Goal: Use online tool/utility: Utilize a website feature to perform a specific function

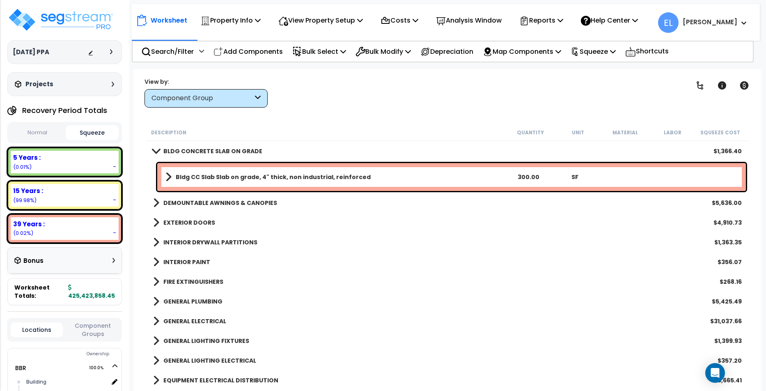
scroll to position [36, 0]
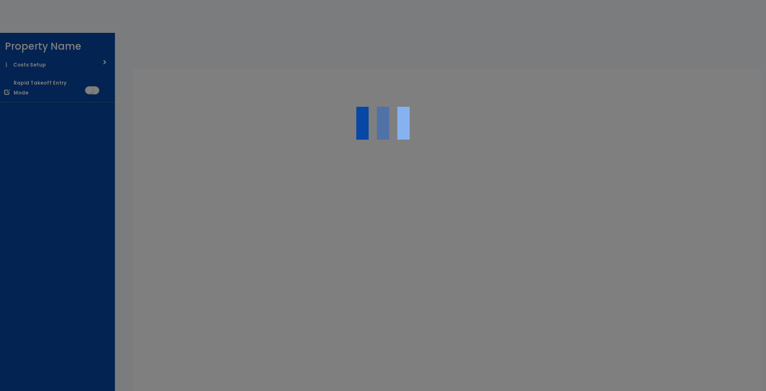
scroll to position [36, 0]
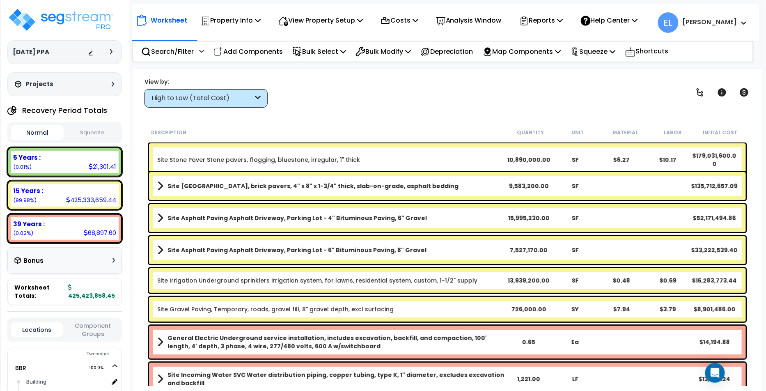
click at [80, 138] on button "Squeeze" at bounding box center [92, 133] width 53 height 14
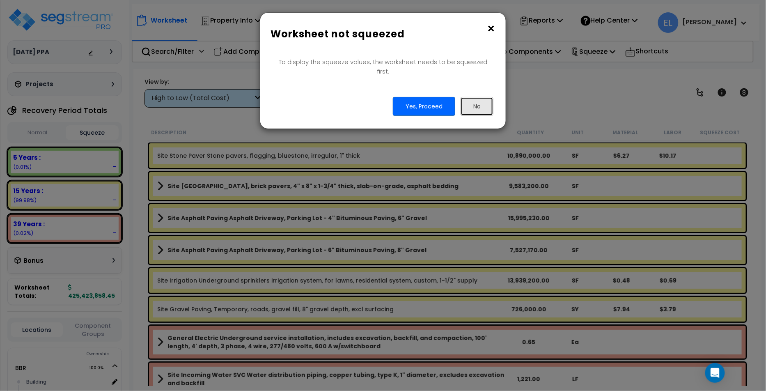
click at [487, 105] on button "No" at bounding box center [477, 106] width 33 height 19
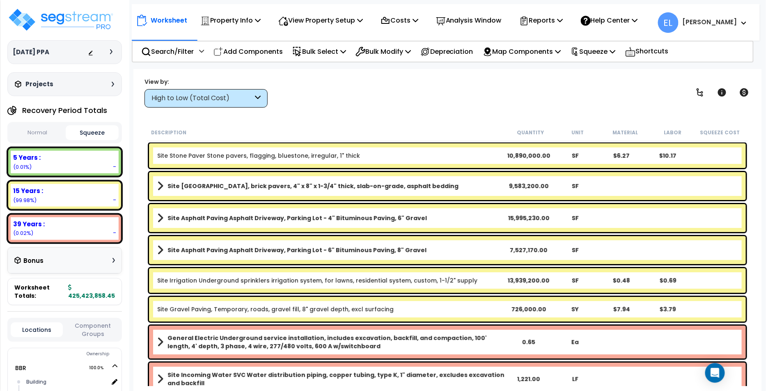
click at [97, 123] on div "Normal Squeeze" at bounding box center [64, 132] width 115 height 21
click at [94, 134] on button "Squeeze" at bounding box center [92, 132] width 53 height 15
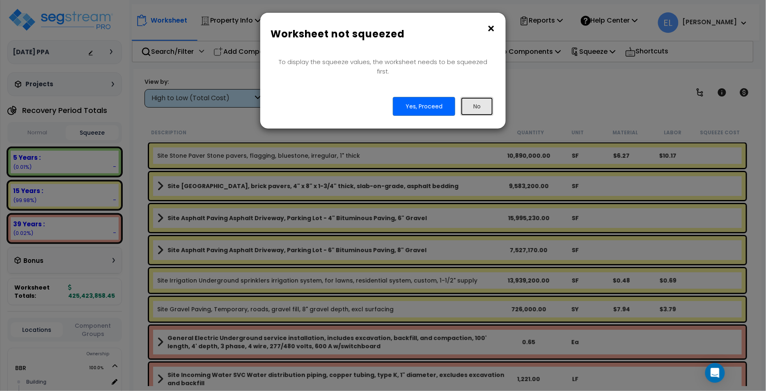
click at [463, 97] on button "No" at bounding box center [477, 106] width 33 height 19
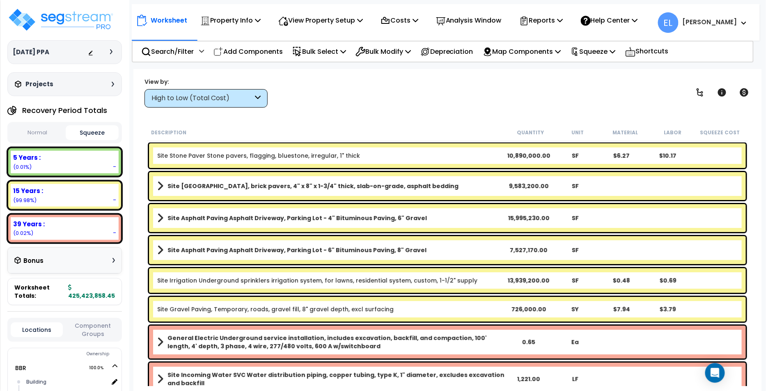
click at [210, 90] on div "High to Low (Total Cost)" at bounding box center [205, 98] width 123 height 18
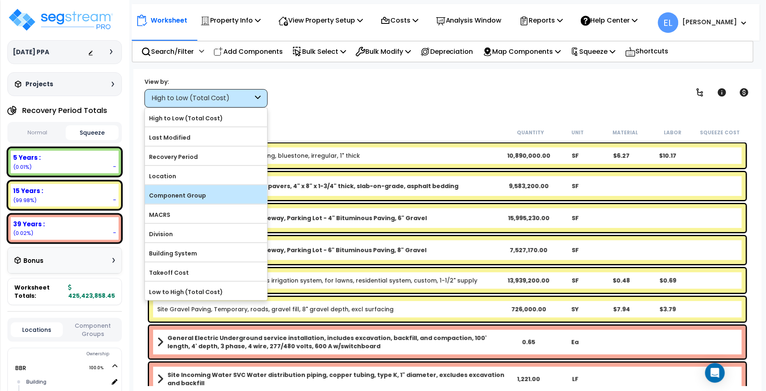
click at [179, 193] on label "Component Group" at bounding box center [206, 195] width 122 height 12
click at [0, 0] on input "Component Group" at bounding box center [0, 0] width 0 height 0
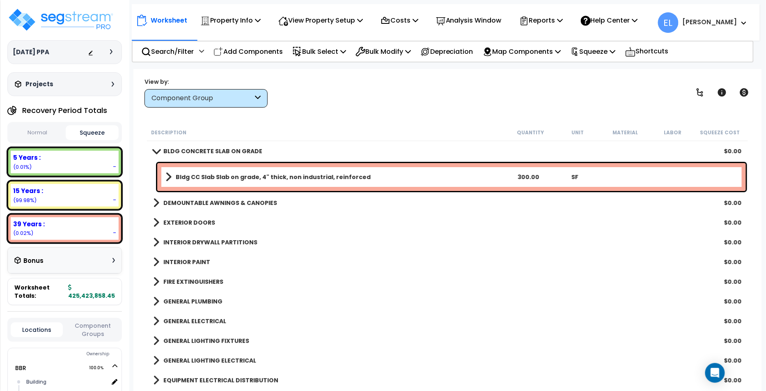
scroll to position [0, 0]
click at [222, 152] on b "BLDG CONCRETE SLAB ON GRADE" at bounding box center [212, 151] width 99 height 8
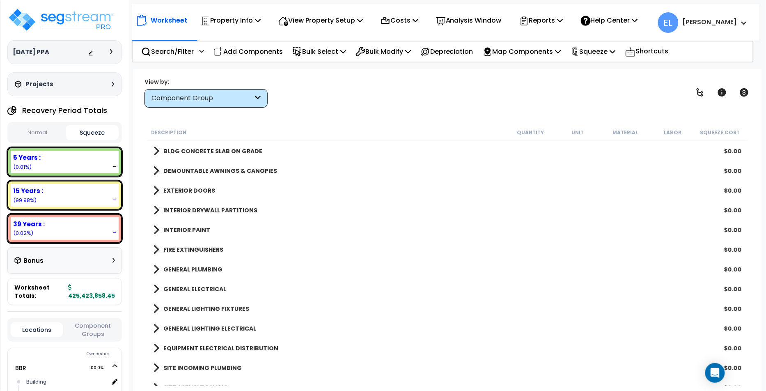
click at [28, 133] on button "Normal" at bounding box center [37, 133] width 53 height 14
click at [71, 131] on button "Squeeze" at bounding box center [92, 133] width 53 height 14
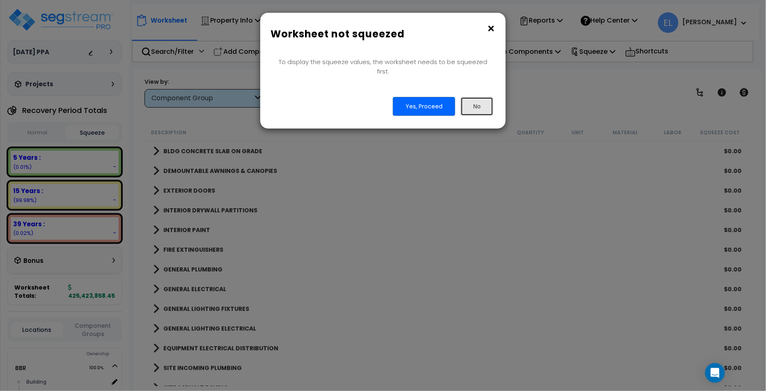
click at [479, 99] on button "No" at bounding box center [477, 106] width 33 height 19
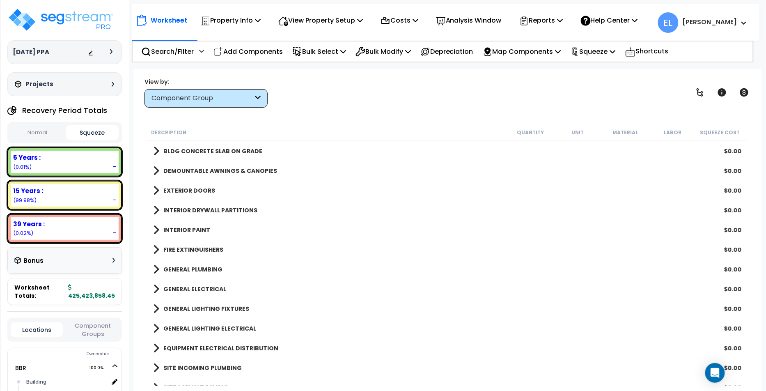
click at [42, 131] on button "Normal" at bounding box center [37, 133] width 53 height 14
click at [76, 135] on button "Squeeze" at bounding box center [92, 133] width 53 height 14
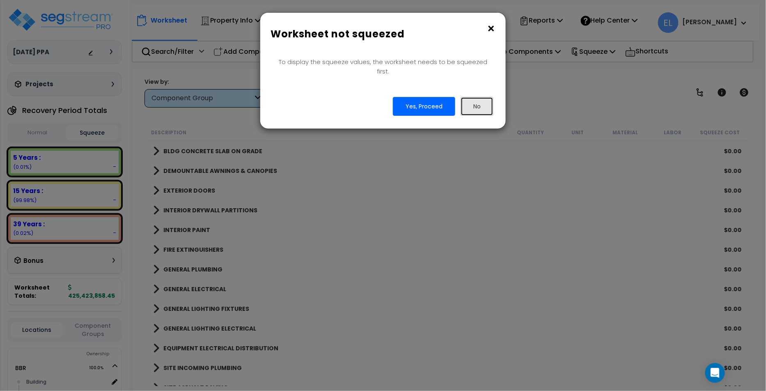
click at [465, 97] on button "No" at bounding box center [477, 106] width 33 height 19
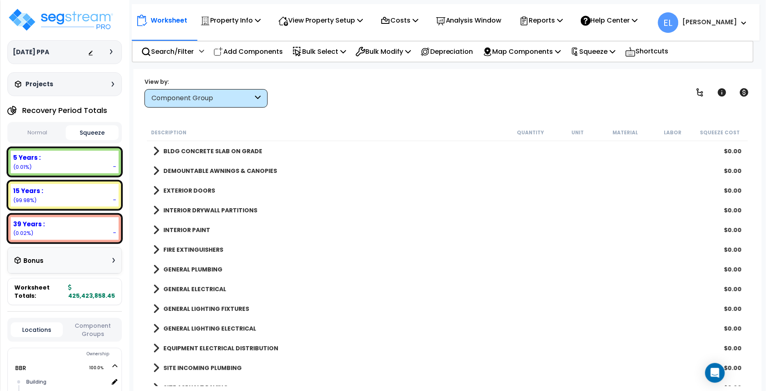
click at [161, 177] on div "DEMOUNTABLE AWNINGS & CANOPIES $0.00" at bounding box center [447, 171] width 597 height 20
click at [163, 170] on b "DEMOUNTABLE AWNINGS & CANOPIES" at bounding box center [220, 171] width 114 height 8
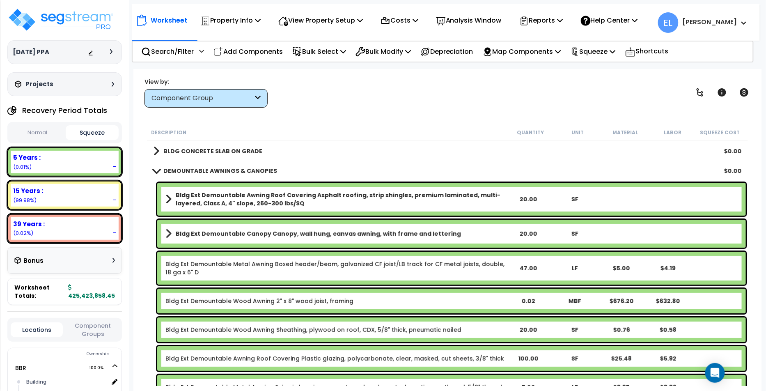
click at [163, 170] on b "DEMOUNTABLE AWNINGS & CANOPIES" at bounding box center [220, 171] width 114 height 8
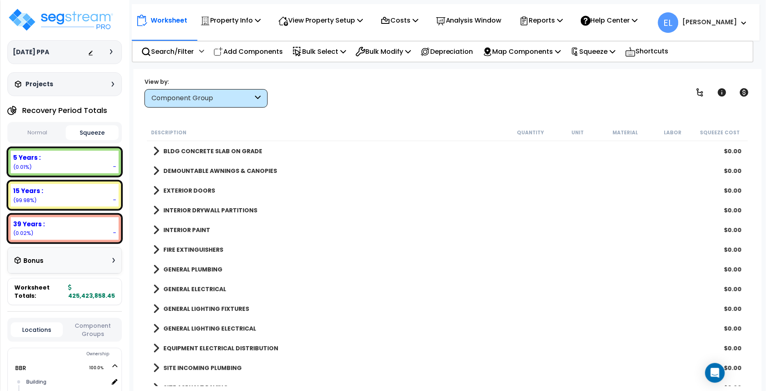
click at [49, 136] on button "Normal" at bounding box center [37, 133] width 53 height 14
click at [80, 137] on button "Squeeze" at bounding box center [92, 133] width 53 height 14
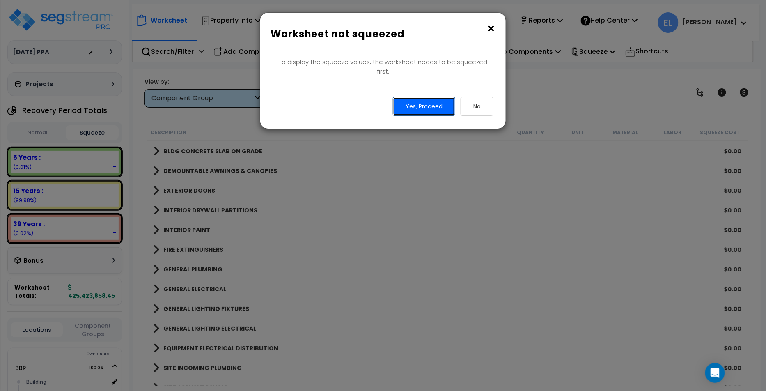
click at [409, 103] on button "Yes, Proceed" at bounding box center [424, 106] width 62 height 19
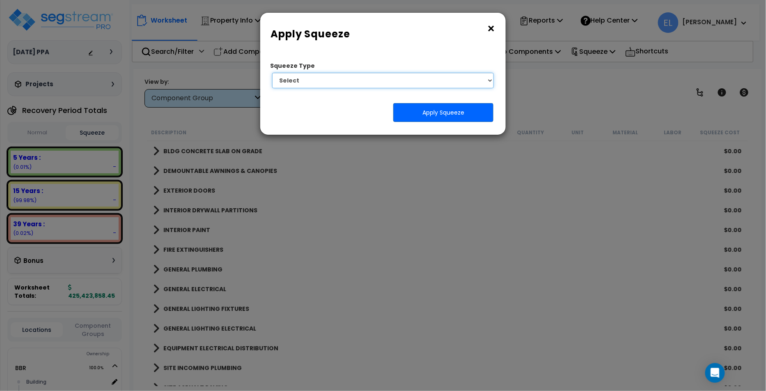
click at [293, 80] on select "Select 1. Squeeze Entire Worksheet 2. Squeeze by Takeoff Cost 3. Squeeze by Uni…" at bounding box center [383, 81] width 222 height 16
select select "squeeze_entire_takeoffsheet"
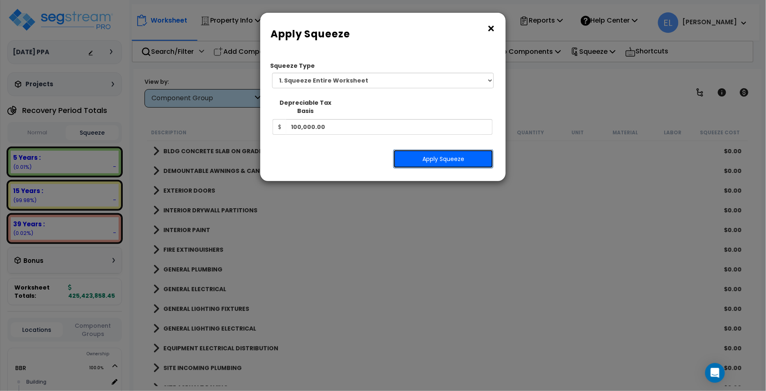
click at [428, 149] on button "Apply Squeeze" at bounding box center [443, 158] width 100 height 19
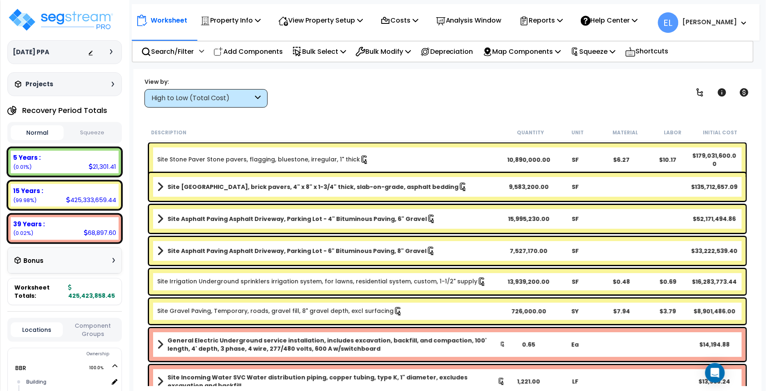
click at [204, 105] on div "High to Low (Total Cost)" at bounding box center [205, 98] width 123 height 18
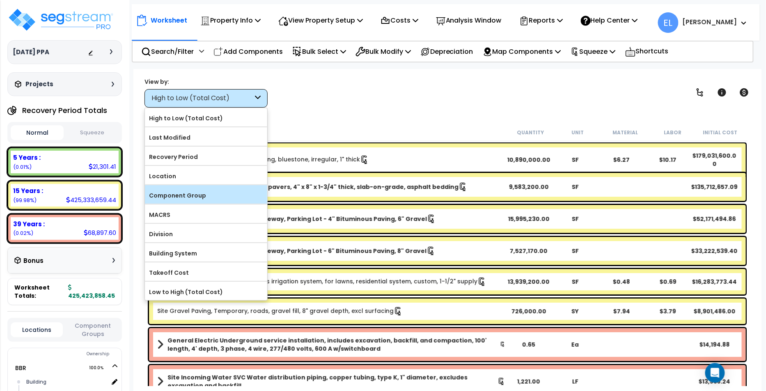
click at [181, 197] on label "Component Group" at bounding box center [206, 195] width 122 height 12
click at [0, 0] on input "Component Group" at bounding box center [0, 0] width 0 height 0
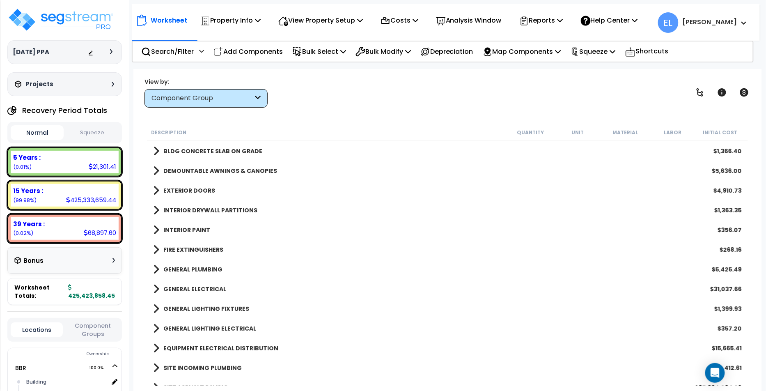
click at [34, 133] on button "Normal" at bounding box center [37, 132] width 53 height 15
click at [77, 133] on button "Squeeze" at bounding box center [92, 133] width 53 height 14
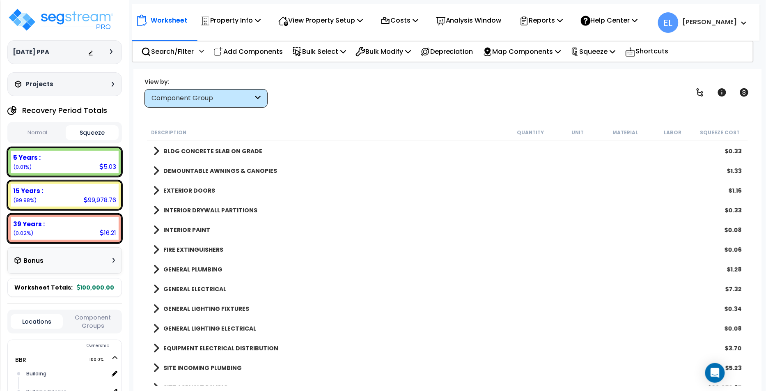
click at [161, 153] on link "BLDG CONCRETE SLAB ON GRADE" at bounding box center [207, 150] width 109 height 11
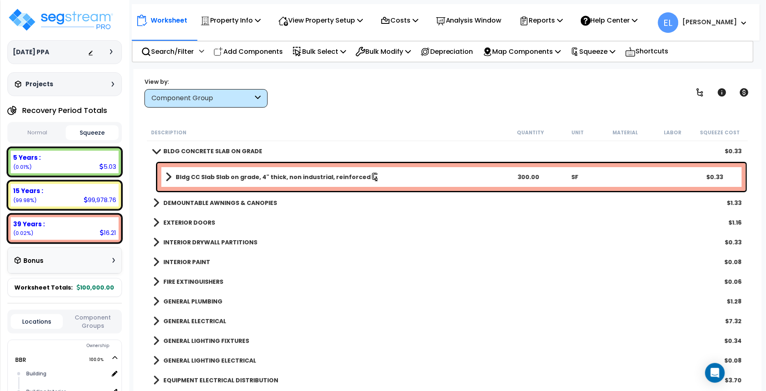
click at [35, 137] on button "Normal" at bounding box center [37, 133] width 53 height 14
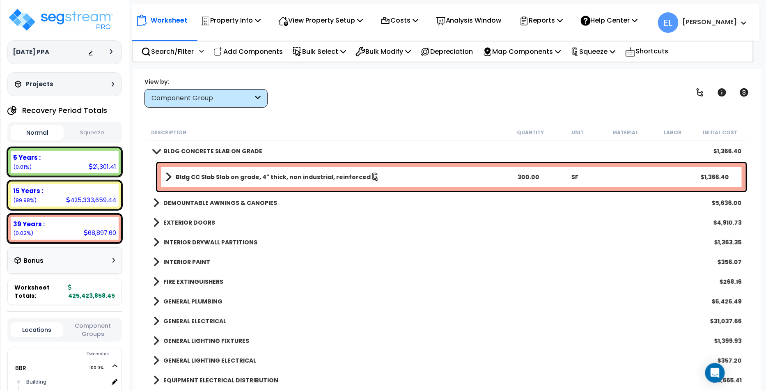
click at [75, 141] on div "Normal Squeeze" at bounding box center [64, 132] width 115 height 21
click at [83, 131] on button "Squeeze" at bounding box center [92, 133] width 53 height 14
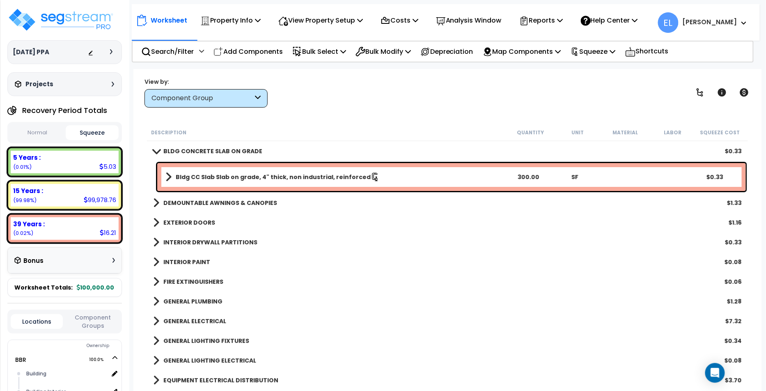
click at [162, 150] on link "BLDG CONCRETE SLAB ON GRADE" at bounding box center [207, 150] width 109 height 11
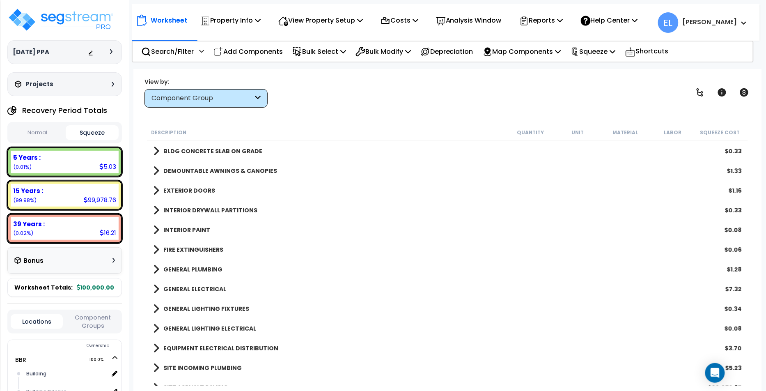
scroll to position [130, 0]
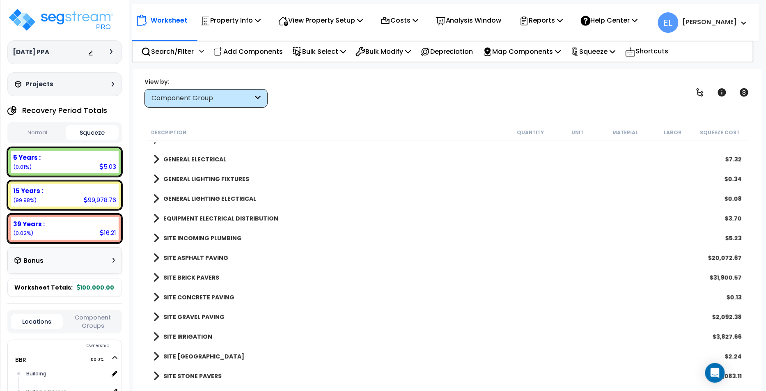
drag, startPoint x: 725, startPoint y: 370, endPoint x: 668, endPoint y: 329, distance: 70.0
click at [644, 365] on body "We are Building your Property. So please grab a coffee and let us do the heavy …" at bounding box center [383, 231] width 766 height 391
click at [237, 104] on div "Component Group" at bounding box center [205, 98] width 123 height 18
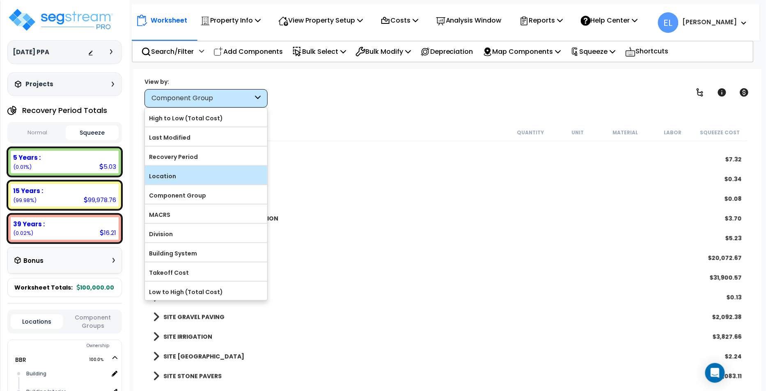
click at [181, 178] on label "Location" at bounding box center [206, 176] width 122 height 12
click at [0, 0] on input "Location" at bounding box center [0, 0] width 0 height 0
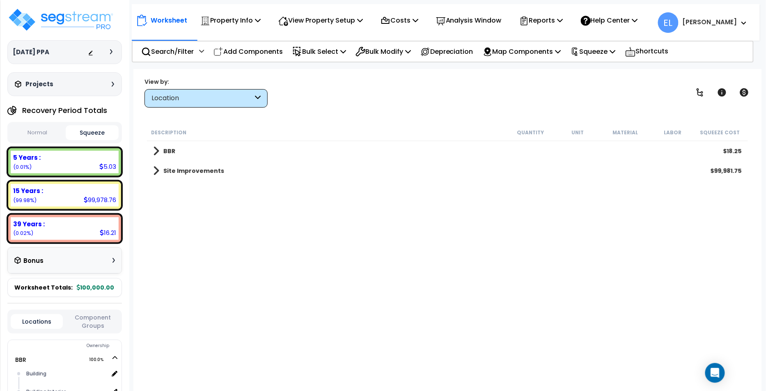
scroll to position [0, 0]
click at [34, 132] on button "Normal" at bounding box center [37, 133] width 53 height 14
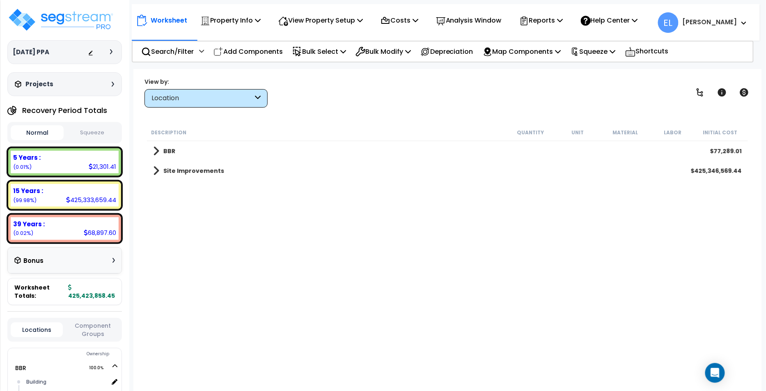
click at [87, 127] on button "Squeeze" at bounding box center [92, 133] width 53 height 14
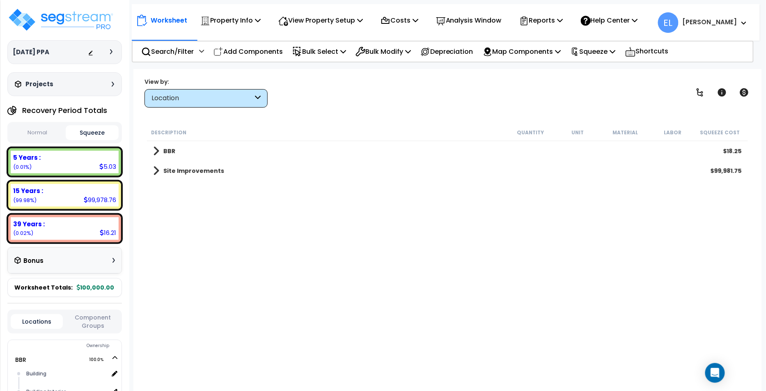
click at [190, 99] on div "Location" at bounding box center [201, 98] width 101 height 9
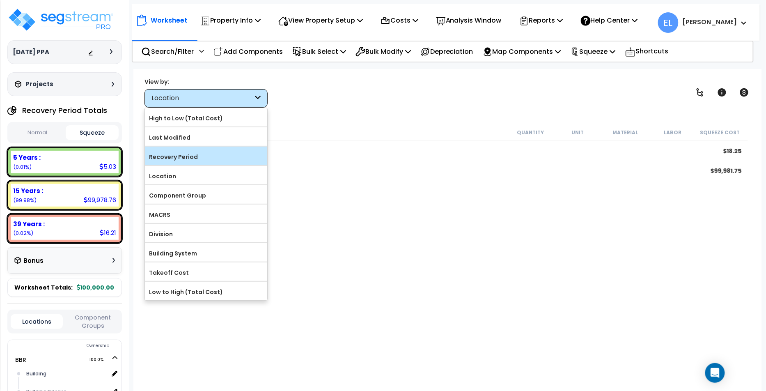
click at [160, 157] on label "Recovery Period" at bounding box center [206, 157] width 122 height 12
click at [0, 0] on input "Recovery Period" at bounding box center [0, 0] width 0 height 0
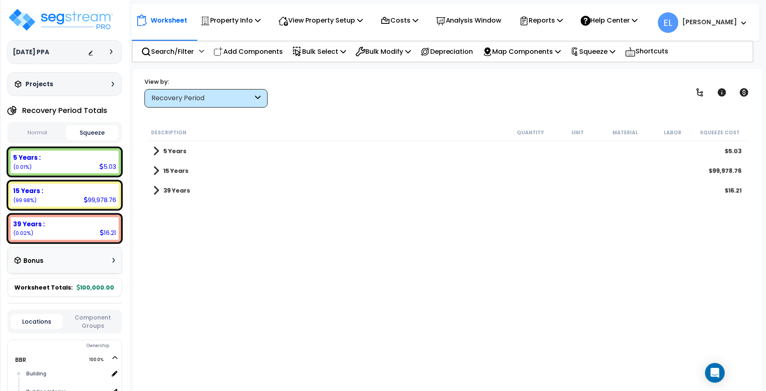
click at [34, 133] on button "Normal" at bounding box center [37, 133] width 53 height 14
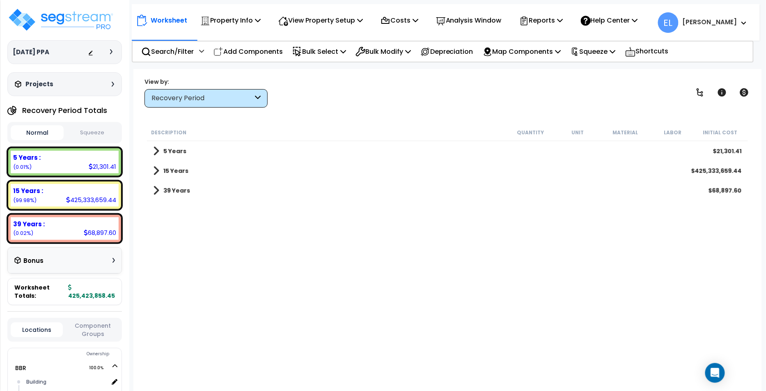
click at [76, 136] on button "Squeeze" at bounding box center [92, 133] width 53 height 14
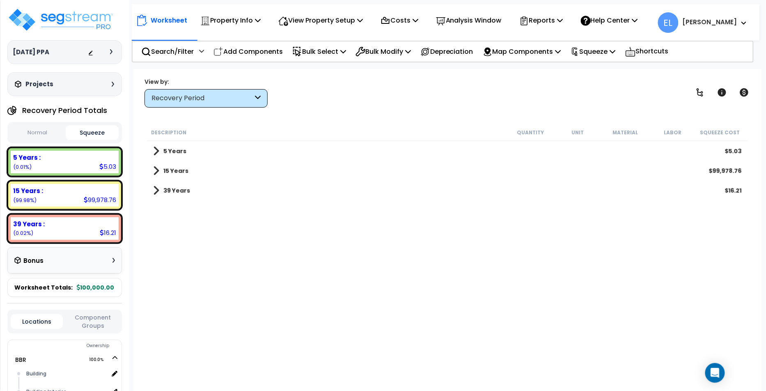
click at [209, 97] on div "Recovery Period" at bounding box center [201, 98] width 101 height 9
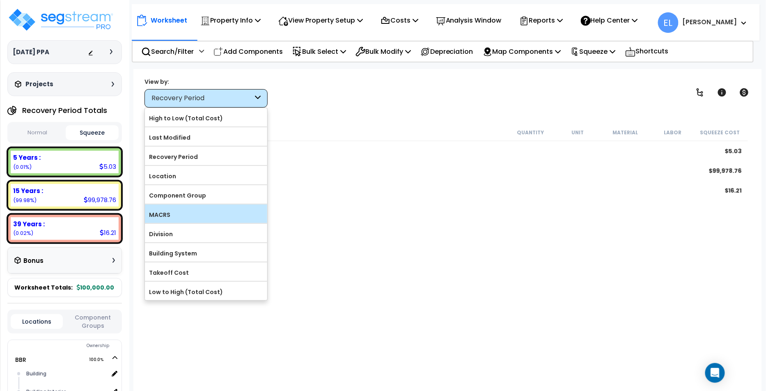
click at [155, 210] on label "MACRS" at bounding box center [206, 215] width 122 height 12
click at [0, 0] on input "MACRS" at bounding box center [0, 0] width 0 height 0
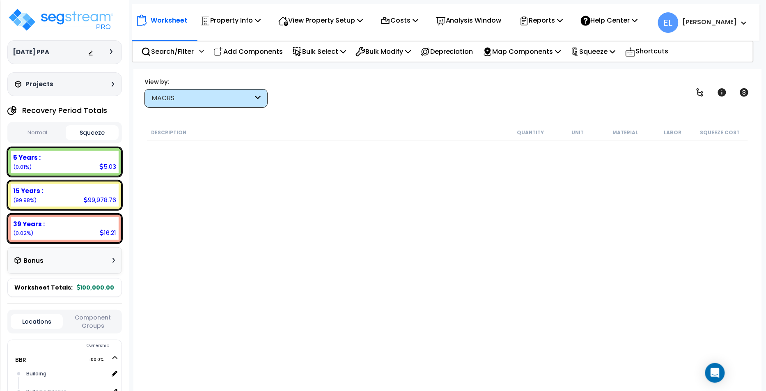
click at [27, 131] on button "Normal" at bounding box center [37, 133] width 53 height 14
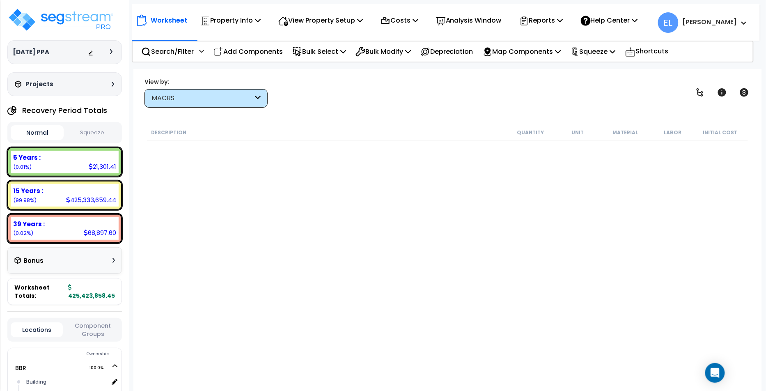
click at [90, 129] on button "Squeeze" at bounding box center [92, 133] width 53 height 14
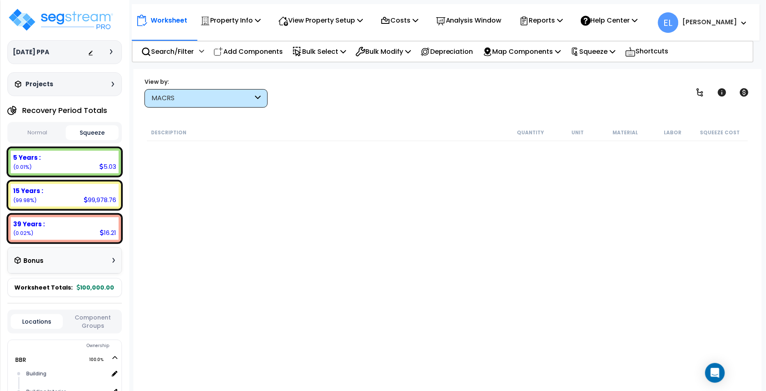
click at [50, 131] on button "Normal" at bounding box center [37, 133] width 53 height 14
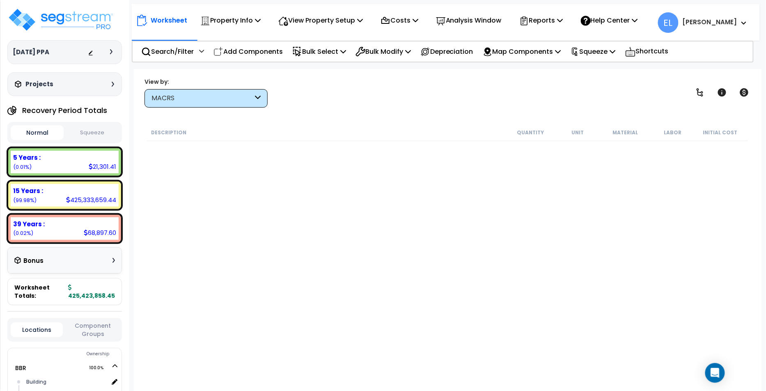
click at [198, 93] on div "MACRS" at bounding box center [205, 98] width 123 height 18
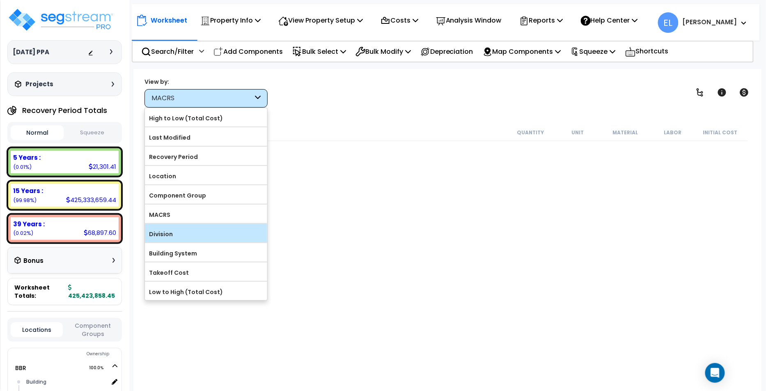
click at [168, 224] on div "Division" at bounding box center [206, 233] width 122 height 18
click at [156, 228] on label "Division" at bounding box center [206, 234] width 122 height 12
click at [0, 0] on input "Division" at bounding box center [0, 0] width 0 height 0
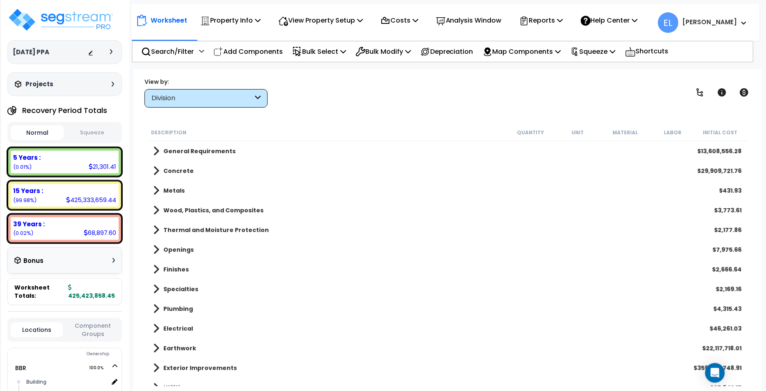
click at [86, 127] on button "Squeeze" at bounding box center [92, 133] width 53 height 14
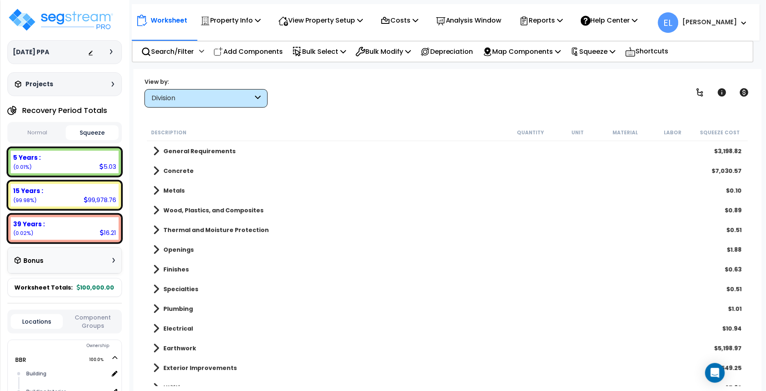
click at [46, 128] on button "Normal" at bounding box center [37, 133] width 53 height 14
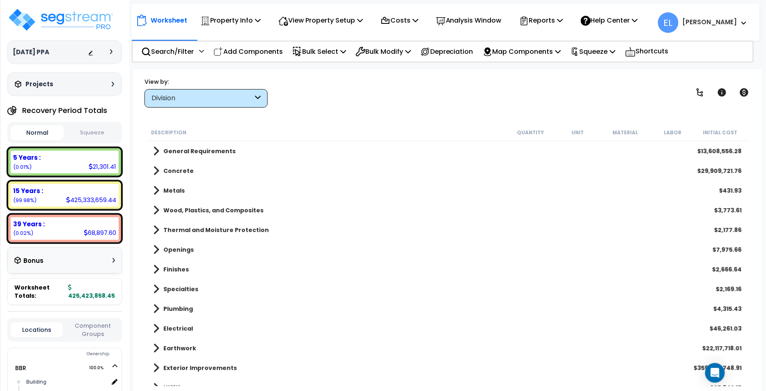
click at [88, 132] on button "Squeeze" at bounding box center [92, 133] width 53 height 14
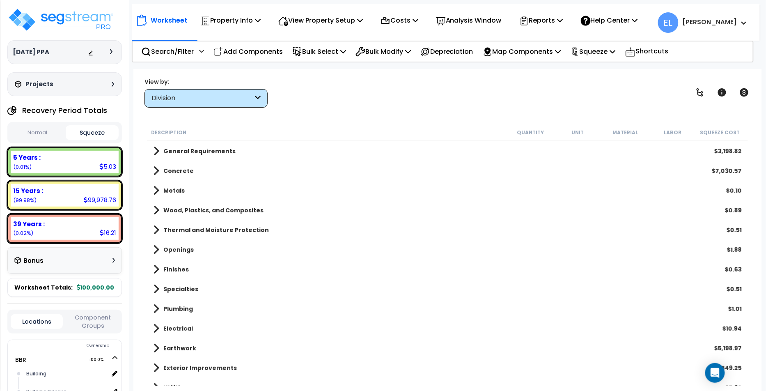
click at [30, 134] on button "Normal" at bounding box center [37, 133] width 53 height 14
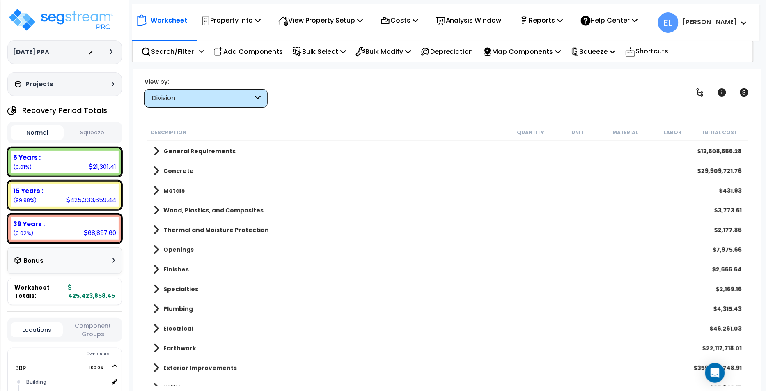
click at [94, 132] on button "Squeeze" at bounding box center [92, 133] width 53 height 14
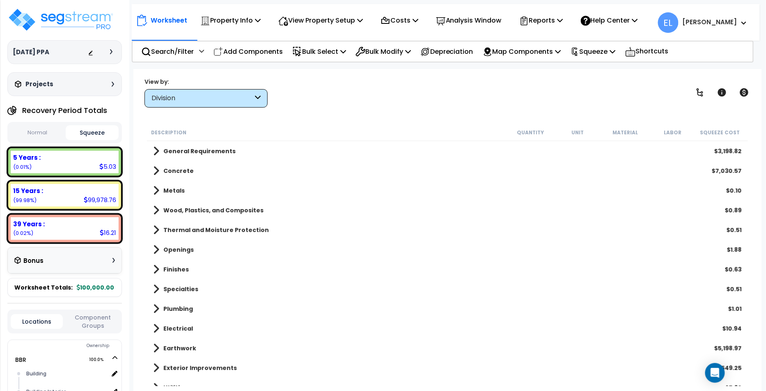
click at [44, 131] on button "Normal" at bounding box center [37, 133] width 53 height 14
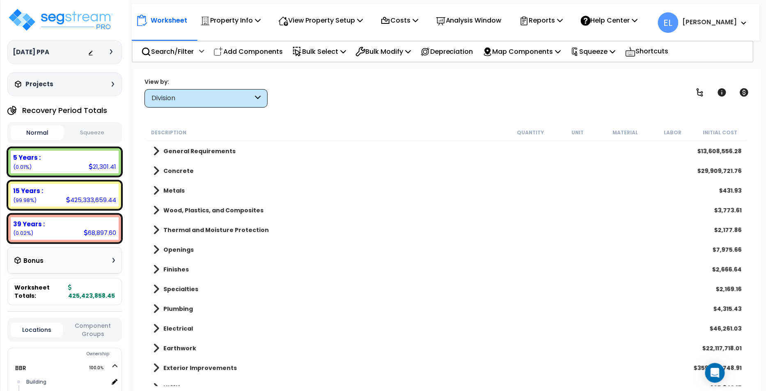
click at [171, 97] on div "Division" at bounding box center [201, 98] width 101 height 9
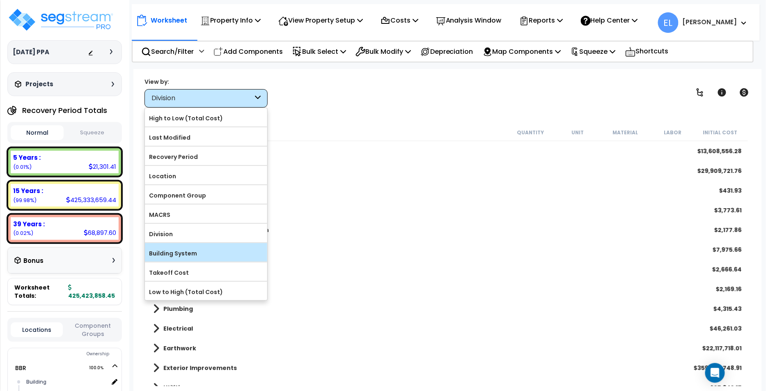
click at [167, 247] on label "Building System" at bounding box center [206, 253] width 122 height 12
click at [0, 0] on input "Building System" at bounding box center [0, 0] width 0 height 0
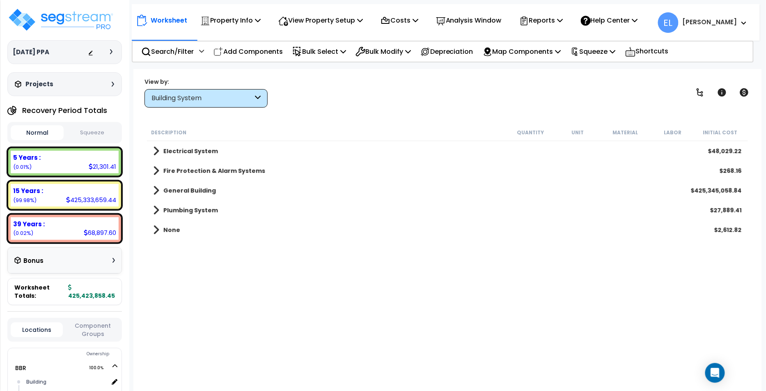
click at [83, 136] on button "Squeeze" at bounding box center [92, 133] width 53 height 14
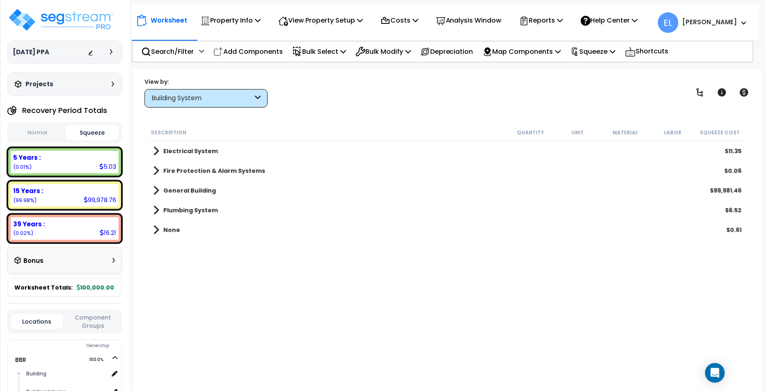
click at [55, 131] on button "Normal" at bounding box center [37, 133] width 53 height 14
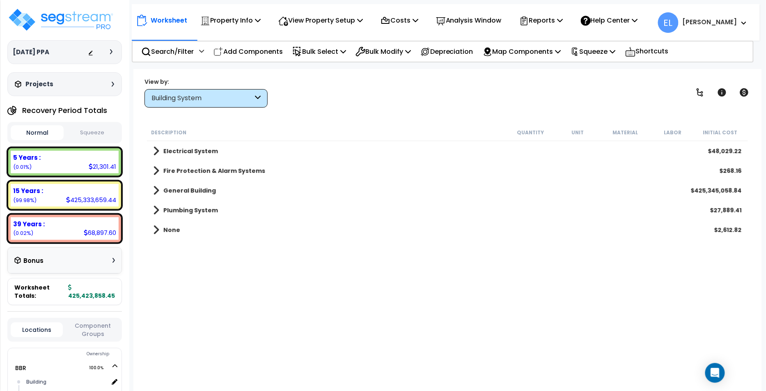
click at [194, 98] on div "Building System" at bounding box center [201, 98] width 101 height 9
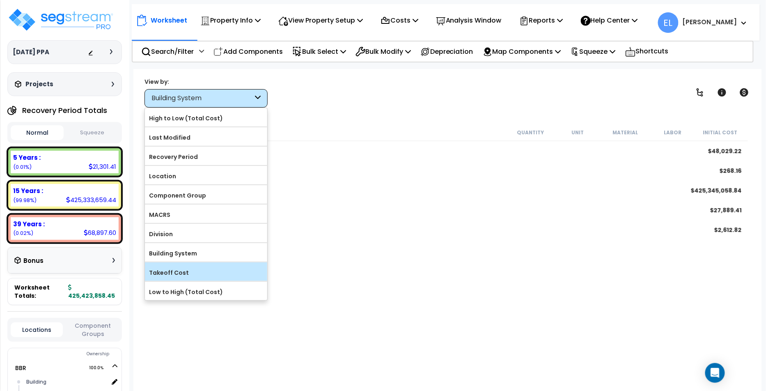
click at [166, 272] on label "Takeoff Cost" at bounding box center [206, 272] width 122 height 12
click at [0, 0] on input "Takeoff Cost" at bounding box center [0, 0] width 0 height 0
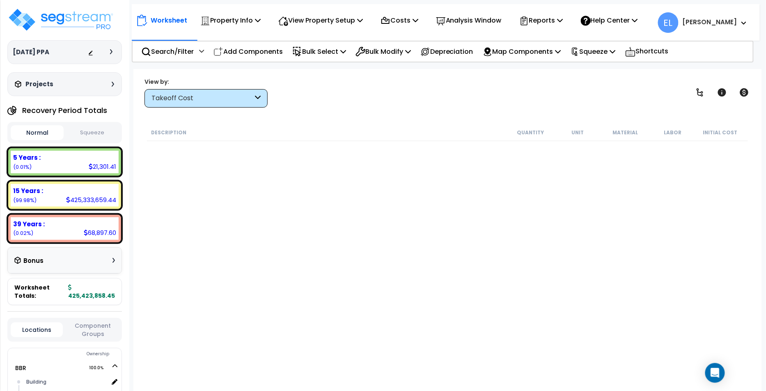
drag, startPoint x: 202, startPoint y: 94, endPoint x: 206, endPoint y: 112, distance: 18.0
click at [202, 94] on div "Takeoff Cost" at bounding box center [201, 98] width 101 height 9
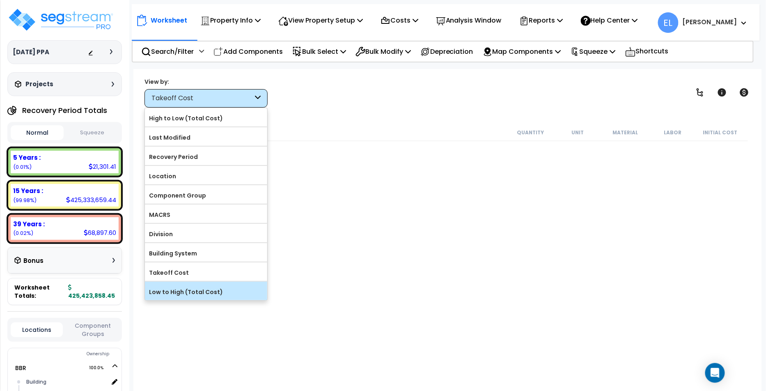
click at [195, 291] on label "Low to High (Total Cost)" at bounding box center [206, 292] width 122 height 12
click at [0, 0] on input "Low to High (Total Cost)" at bounding box center [0, 0] width 0 height 0
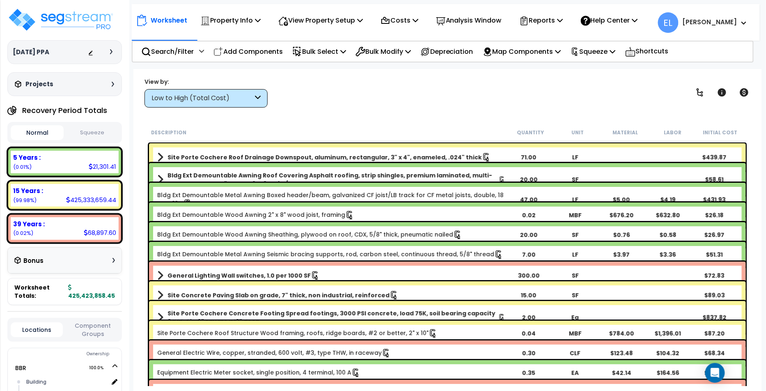
click at [83, 135] on button "Squeeze" at bounding box center [92, 133] width 53 height 14
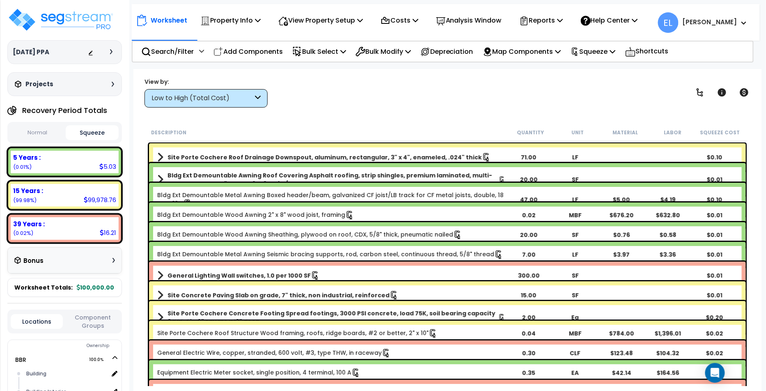
click at [57, 138] on button "Normal" at bounding box center [37, 133] width 53 height 14
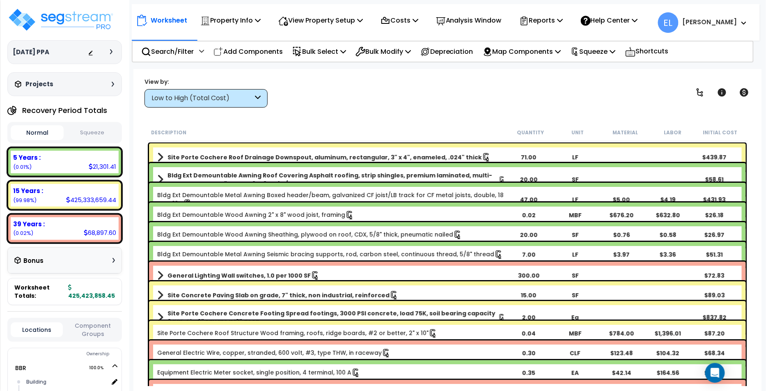
click at [219, 99] on div "Low to High (Total Cost)" at bounding box center [201, 98] width 101 height 9
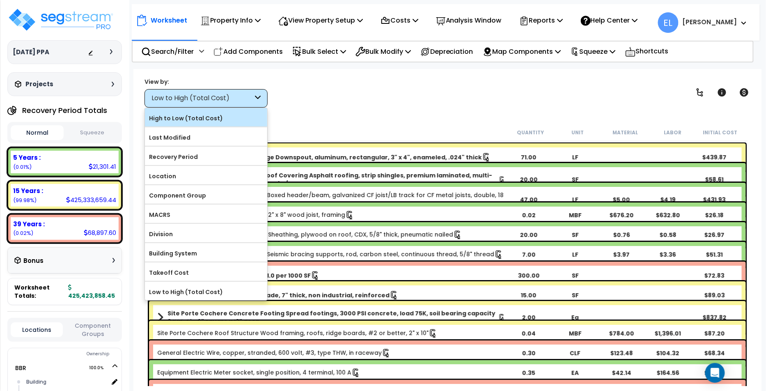
click at [188, 124] on div "High to Low (Total Cost)" at bounding box center [206, 117] width 122 height 18
click at [193, 118] on label "High to Low (Total Cost)" at bounding box center [206, 118] width 122 height 12
click at [0, 0] on input "High to Low (Total Cost)" at bounding box center [0, 0] width 0 height 0
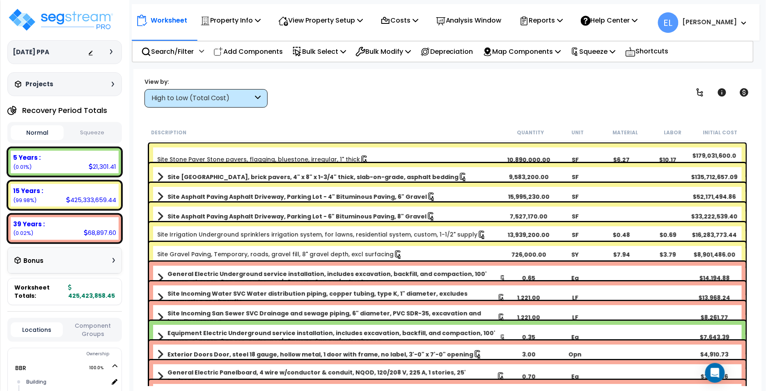
click at [87, 129] on button "Squeeze" at bounding box center [92, 133] width 53 height 14
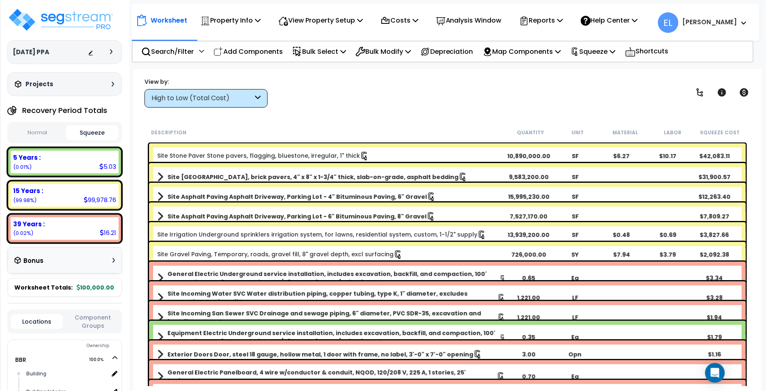
click at [60, 129] on button "Normal" at bounding box center [37, 133] width 53 height 14
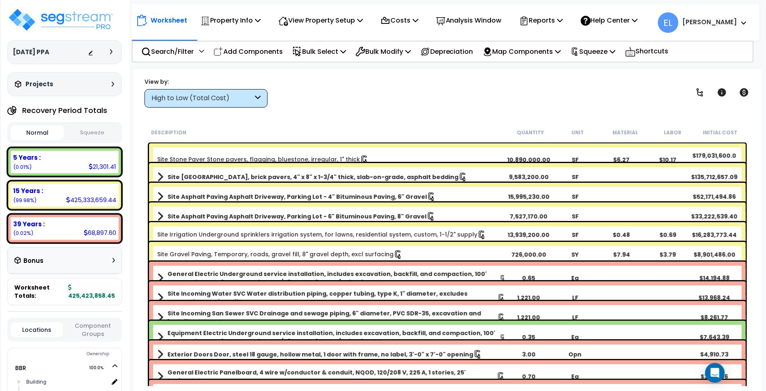
click at [167, 173] on link "Site [GEOGRAPHIC_DATA], brick pavers, 4" x 8" x 1-3/4" thick, slab-on-grade, as…" at bounding box center [331, 176] width 348 height 11
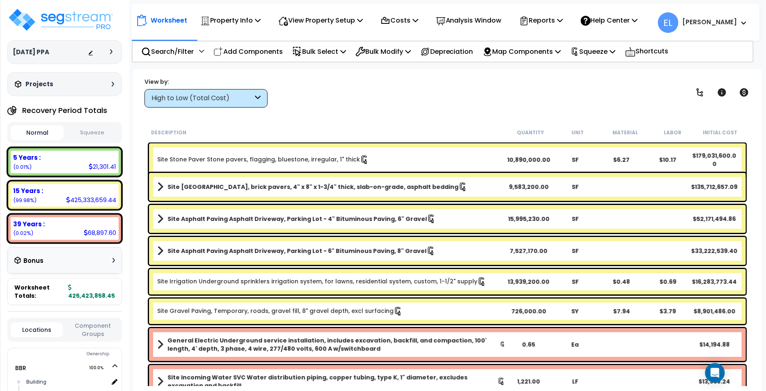
click at [99, 130] on button "Squeeze" at bounding box center [92, 133] width 53 height 14
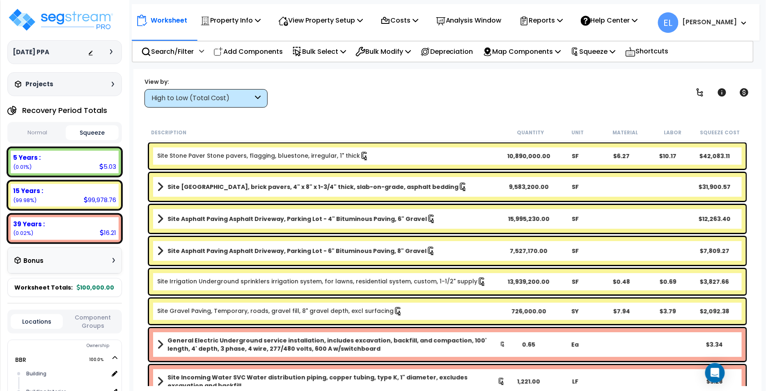
click at [156, 184] on div "Site Brick Paver Plaza, brick pavers, 4" x 8" x 1-3/4" thick, slab-on-grade, as…" at bounding box center [447, 187] width 597 height 28
click at [158, 186] on span at bounding box center [160, 186] width 6 height 11
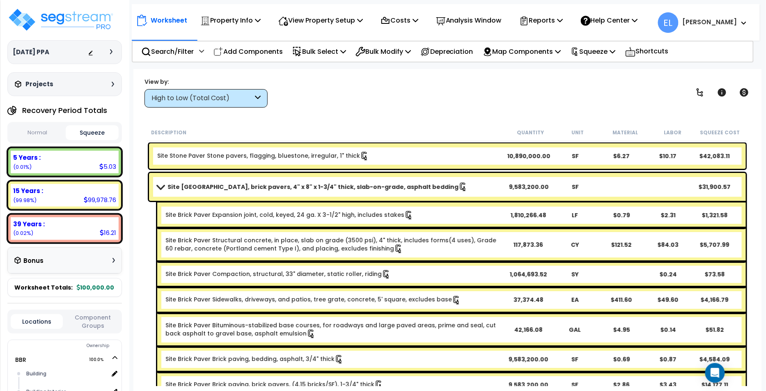
click at [158, 186] on span at bounding box center [159, 186] width 11 height 6
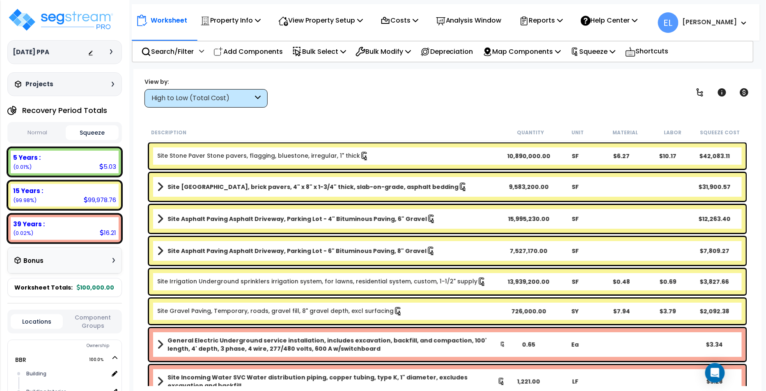
drag, startPoint x: 184, startPoint y: 99, endPoint x: 179, endPoint y: 111, distance: 13.2
click at [184, 99] on div "High to Low (Total Cost)" at bounding box center [201, 98] width 101 height 9
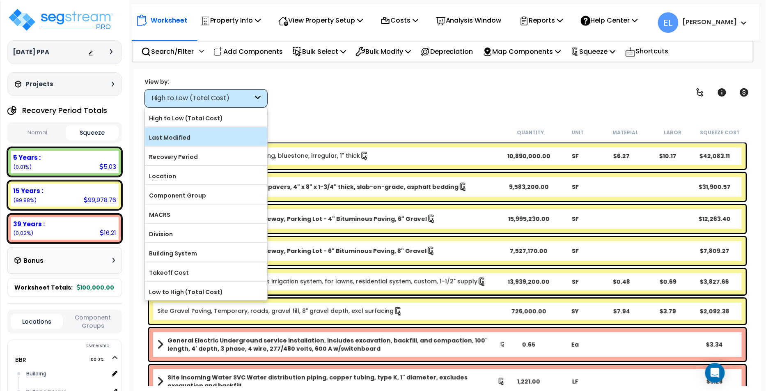
click at [171, 138] on label "Last Modified" at bounding box center [206, 137] width 122 height 12
click at [0, 0] on input "Last Modified" at bounding box center [0, 0] width 0 height 0
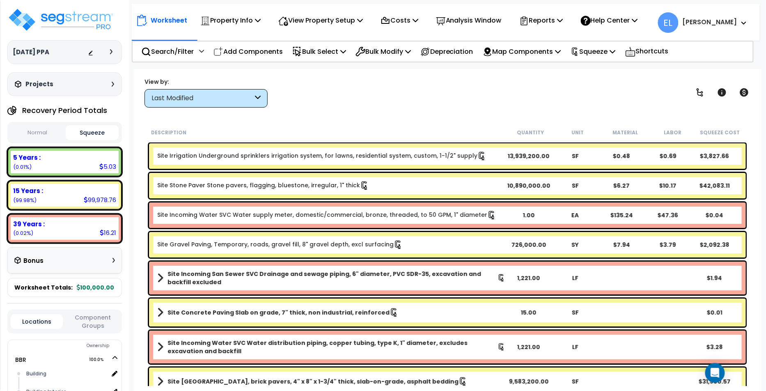
click at [41, 129] on button "Normal" at bounding box center [37, 133] width 53 height 14
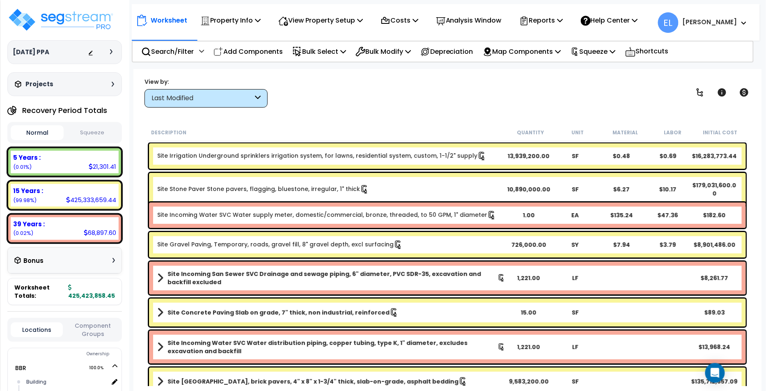
click at [86, 137] on button "Squeeze" at bounding box center [92, 133] width 53 height 14
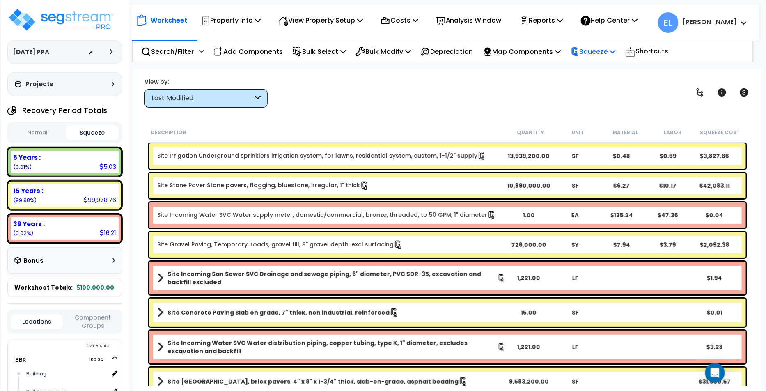
click at [616, 55] on p "Squeeze" at bounding box center [593, 51] width 45 height 11
click at [612, 81] on link "Reset Squeeze" at bounding box center [606, 87] width 81 height 16
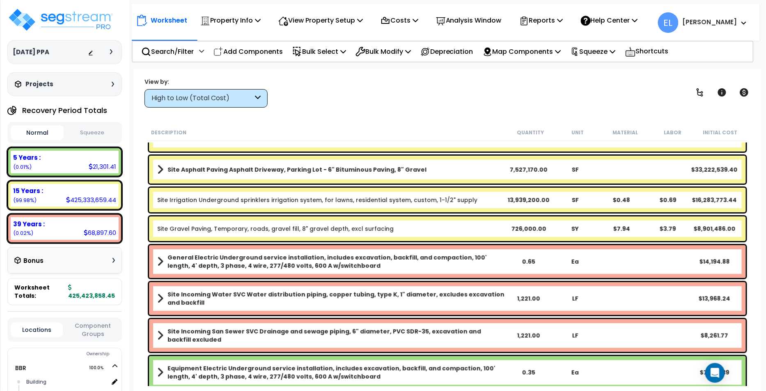
scroll to position [80, 0]
click at [99, 134] on button "Squeeze" at bounding box center [92, 133] width 53 height 14
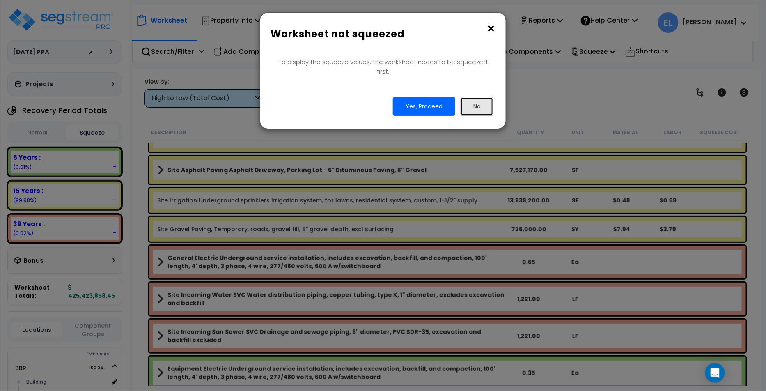
click at [471, 98] on button "No" at bounding box center [477, 106] width 33 height 19
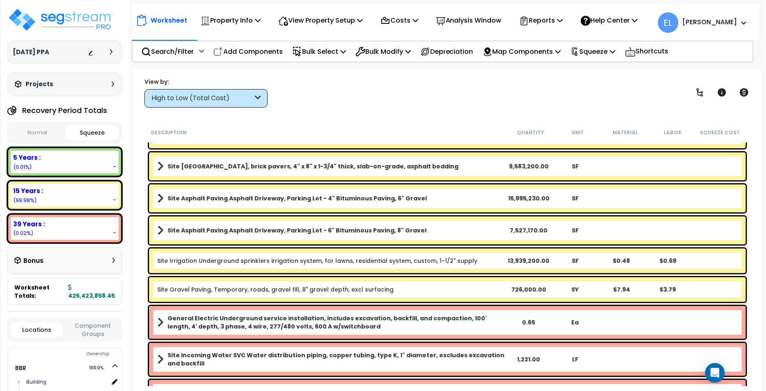
scroll to position [0, 0]
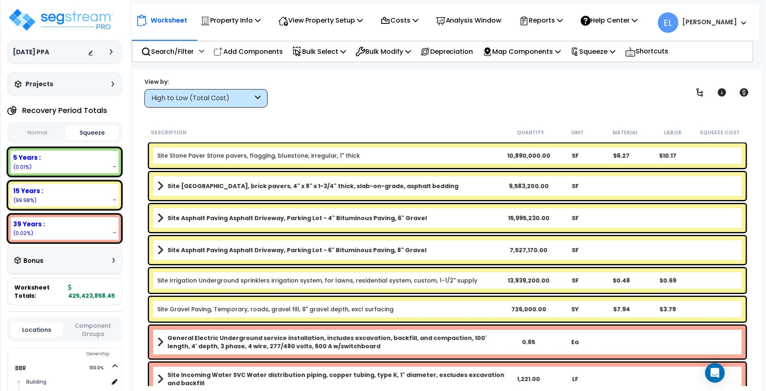
click at [38, 137] on button "Normal" at bounding box center [37, 133] width 53 height 14
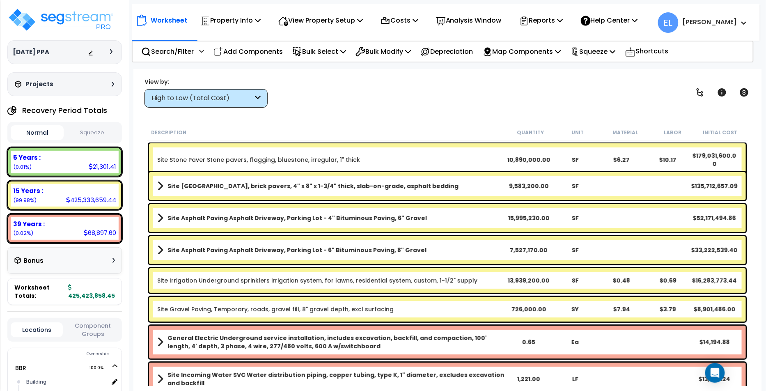
click at [81, 132] on button "Squeeze" at bounding box center [92, 133] width 53 height 14
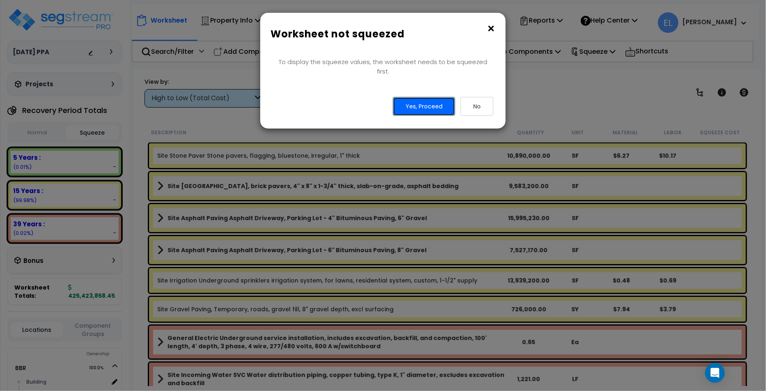
click at [413, 97] on button "Yes, Proceed" at bounding box center [424, 106] width 62 height 19
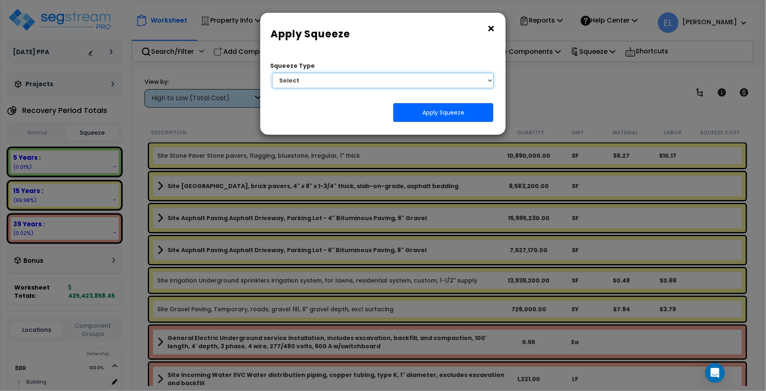
click at [308, 77] on select "Select 1. Squeeze Entire Worksheet 2. Squeeze by [PERSON_NAME] Cost 3. Squeeze …" at bounding box center [383, 81] width 222 height 16
select select "squeeze_entire_takeoffsheet"
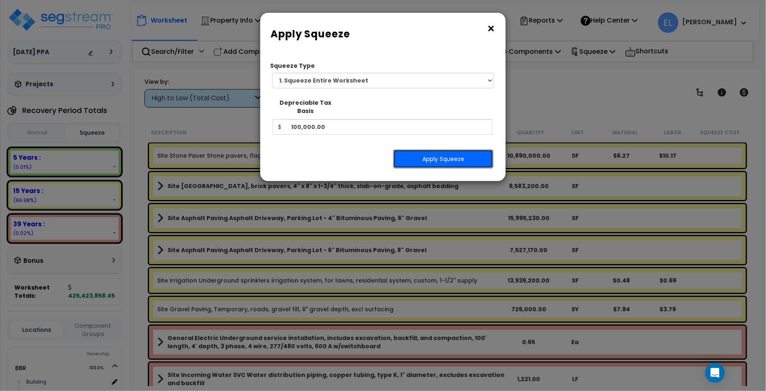
click at [431, 157] on button "Apply Squeeze" at bounding box center [443, 158] width 100 height 19
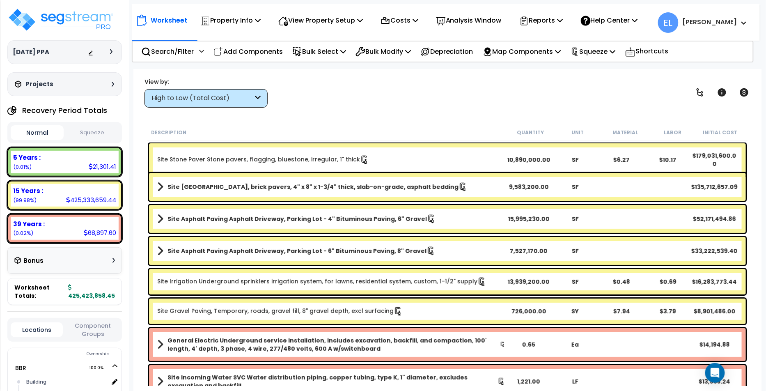
click at [92, 133] on button "Squeeze" at bounding box center [92, 133] width 53 height 14
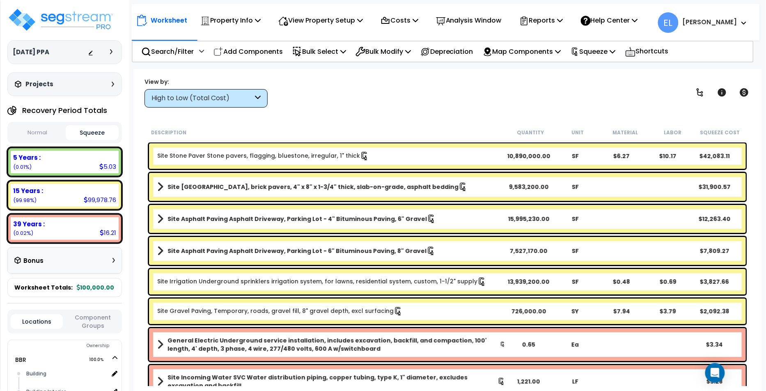
click at [195, 97] on div "High to Low (Total Cost)" at bounding box center [201, 98] width 101 height 9
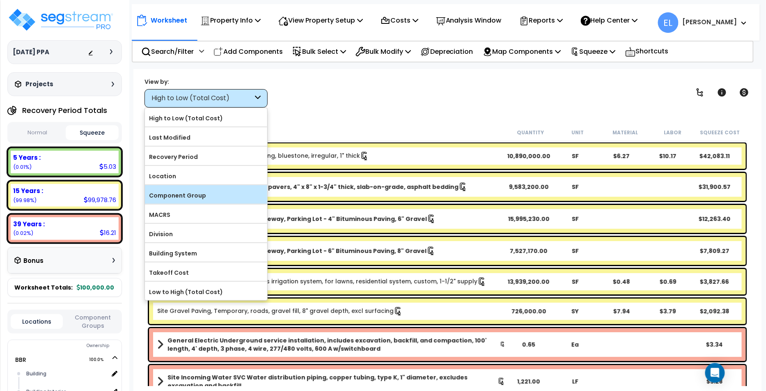
click at [181, 198] on label "Component Group" at bounding box center [206, 195] width 122 height 12
click at [0, 0] on input "Component Group" at bounding box center [0, 0] width 0 height 0
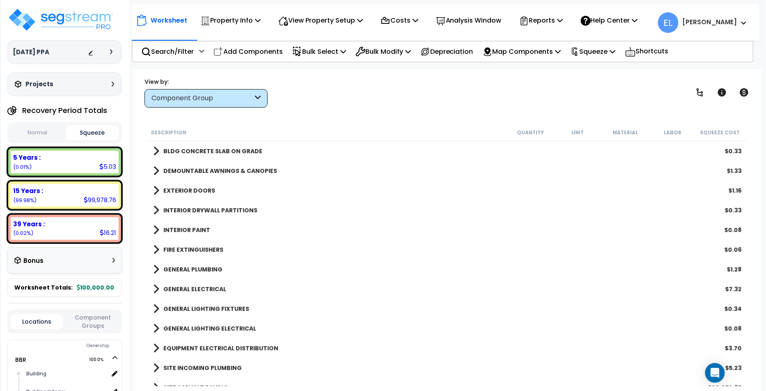
click at [56, 137] on button "Normal" at bounding box center [37, 133] width 53 height 14
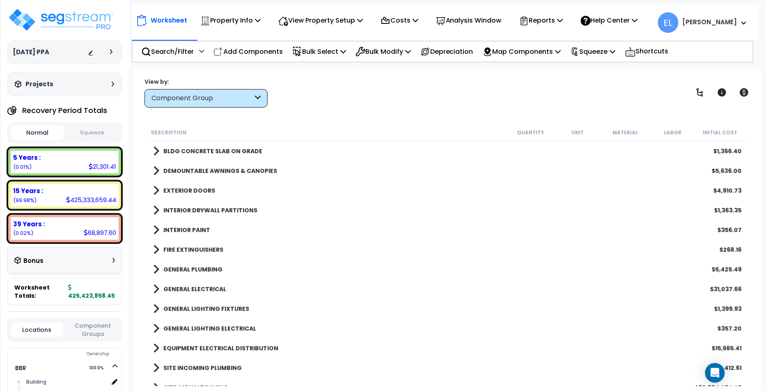
click at [77, 137] on button "Squeeze" at bounding box center [92, 133] width 53 height 14
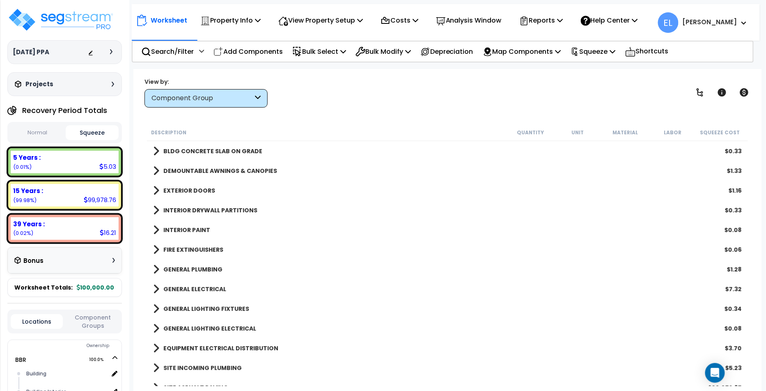
click at [158, 173] on span at bounding box center [156, 170] width 6 height 11
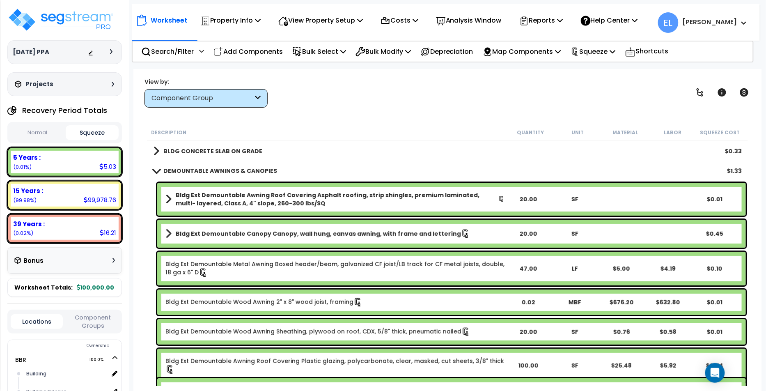
click at [41, 135] on button "Normal" at bounding box center [37, 133] width 53 height 14
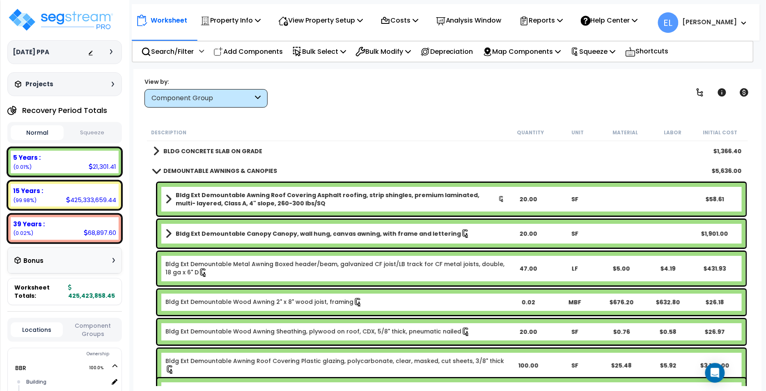
click at [65, 133] on div "Normal Squeeze" at bounding box center [64, 132] width 115 height 21
click at [75, 131] on button "Squeeze" at bounding box center [92, 133] width 53 height 14
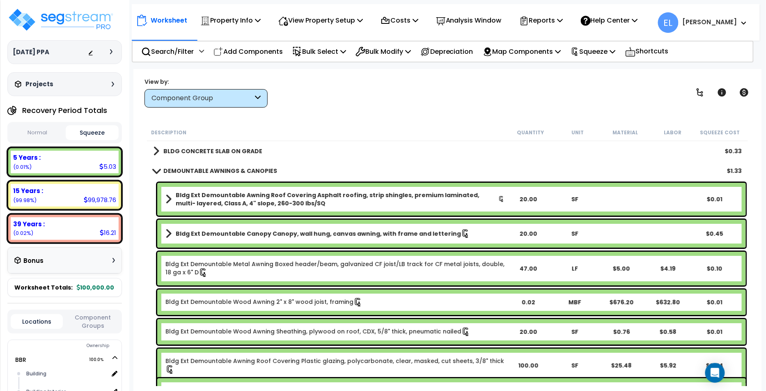
click at [167, 105] on div "Component Group" at bounding box center [205, 98] width 123 height 18
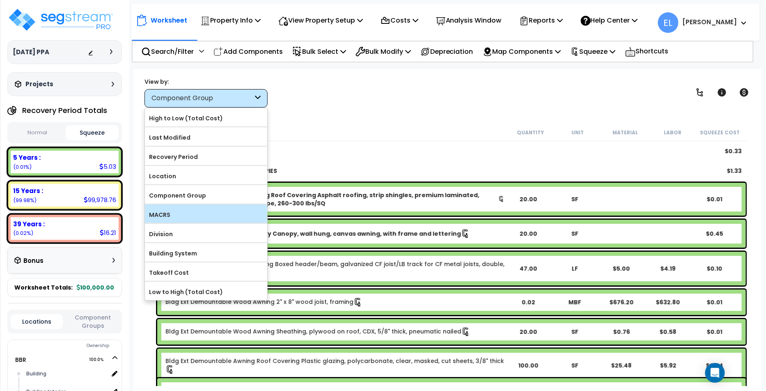
click at [204, 215] on label "MACRS" at bounding box center [206, 215] width 122 height 12
click at [0, 0] on input "MACRS" at bounding box center [0, 0] width 0 height 0
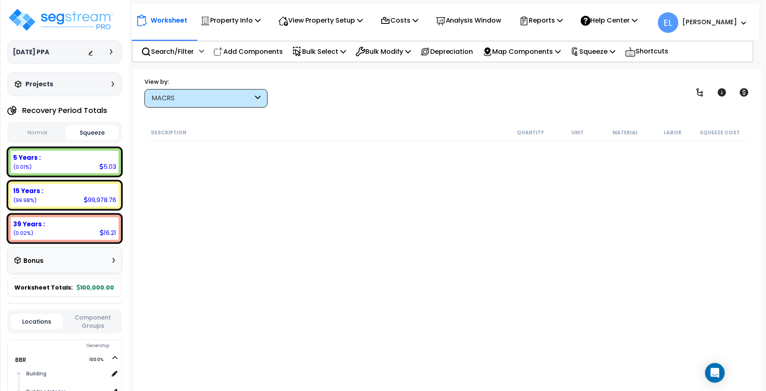
drag, startPoint x: 158, startPoint y: 101, endPoint x: 156, endPoint y: 115, distance: 13.3
click at [158, 101] on div "MACRS" at bounding box center [201, 98] width 101 height 9
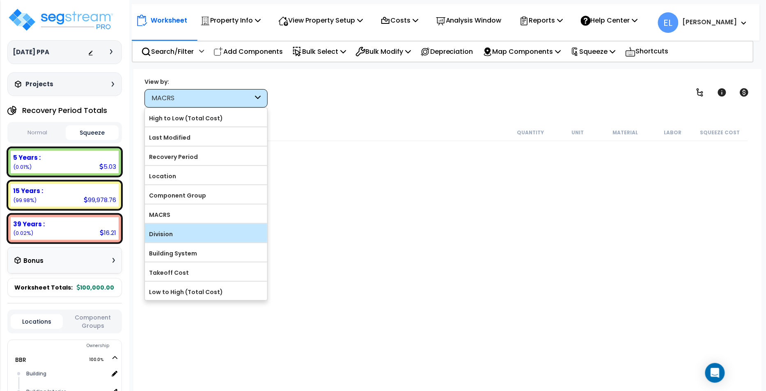
click at [162, 236] on label "Division" at bounding box center [206, 234] width 122 height 12
click at [0, 0] on input "Division" at bounding box center [0, 0] width 0 height 0
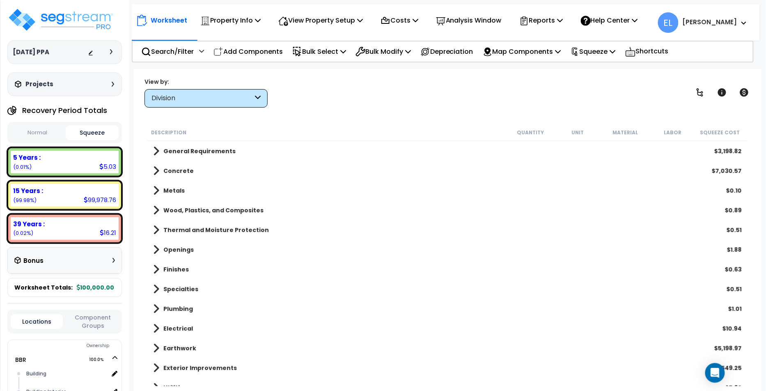
click at [37, 132] on button "Normal" at bounding box center [37, 133] width 53 height 14
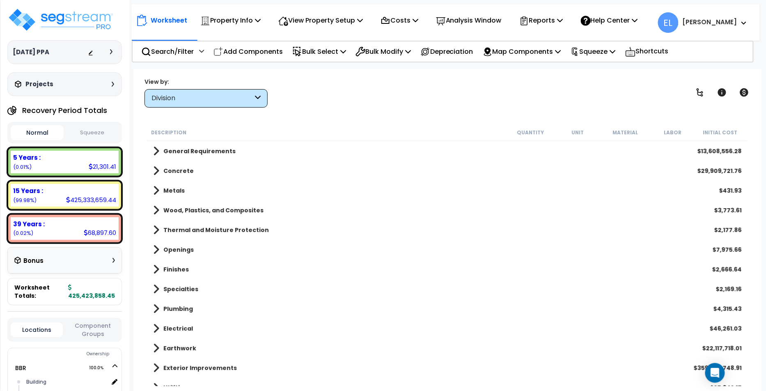
click at [76, 133] on button "Squeeze" at bounding box center [92, 133] width 53 height 14
